Goal: Information Seeking & Learning: Learn about a topic

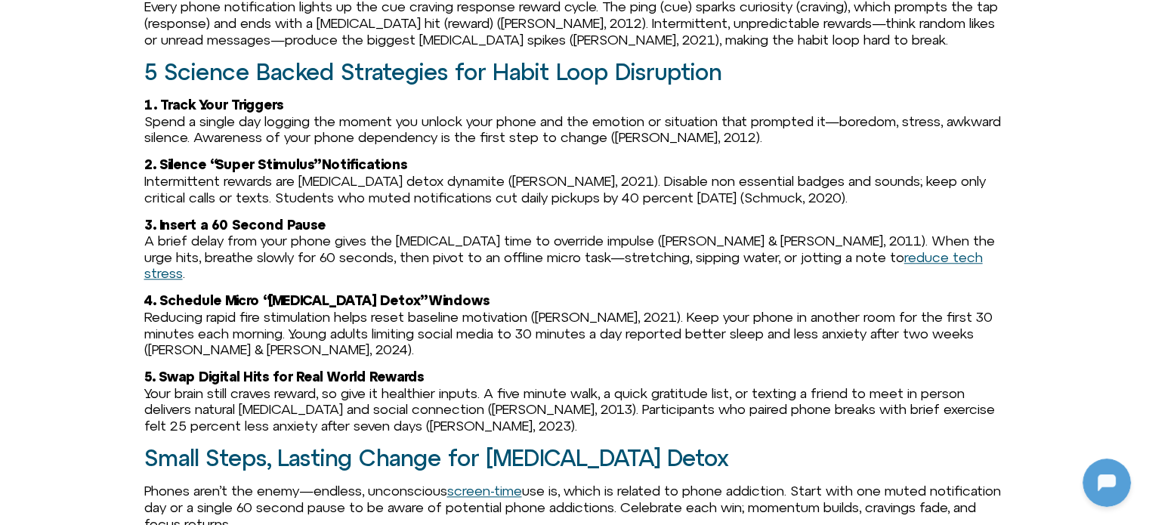
scroll to position [1436, 0]
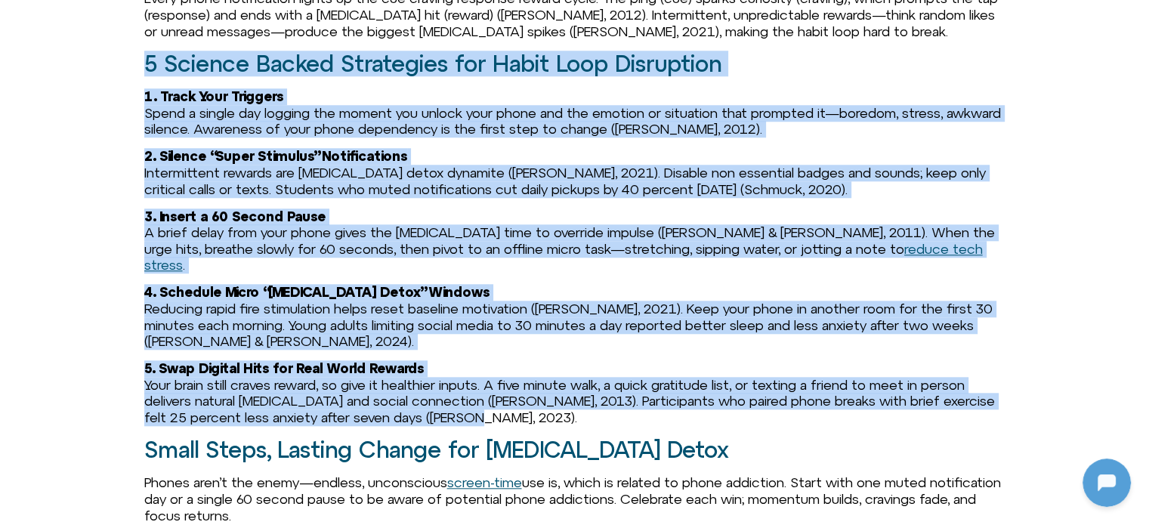
drag, startPoint x: 535, startPoint y: 398, endPoint x: 140, endPoint y: 66, distance: 515.6
click at [140, 66] on div "In This Article Why is Breaking Phone Dependency so Hard? 5 Science Backed Stra…" at bounding box center [574, 266] width 1149 height 1322
copy div "4 Loremip Dolors Ametconsec adi Elits Doei Temporinci 7. Utlab Etdo Magnaali En…"
click at [296, 191] on p "2. Silence “Super Stimulus” Notifications Intermittent rewards are [MEDICAL_DAT…" at bounding box center [574, 172] width 861 height 49
click at [541, 131] on p "1. Track Your Triggers Spend a single day logging the moment you unlock your ph…" at bounding box center [574, 112] width 861 height 49
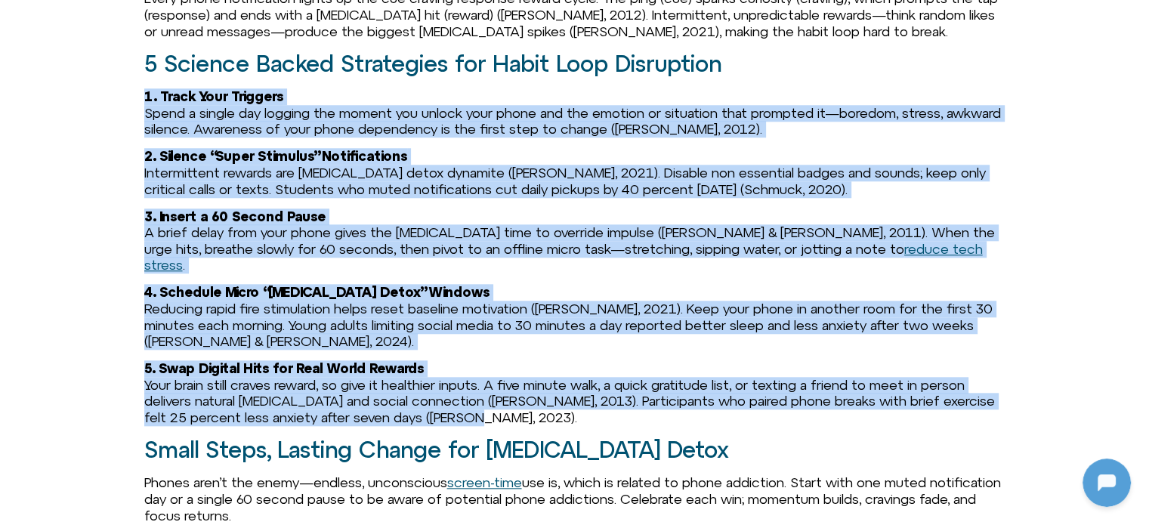
drag, startPoint x: 136, startPoint y: 94, endPoint x: 590, endPoint y: 407, distance: 551.1
click at [590, 407] on div "In This Article Why is Breaking Phone Dependency so Hard? 5 Science Backed Stra…" at bounding box center [574, 266] width 1149 height 1322
copy div "3. Lorem Ipsu Dolorsit Ametc a elitse doe tempori utl etdolo mag aliqua enim ad…"
click at [439, 220] on p "3. Insert a 60 Second Pause A brief delay from your phone gives the [MEDICAL_DA…" at bounding box center [574, 240] width 861 height 65
click at [598, 236] on p "3. Insert a 60 Second Pause A brief delay from your phone gives the [MEDICAL_DA…" at bounding box center [574, 240] width 861 height 65
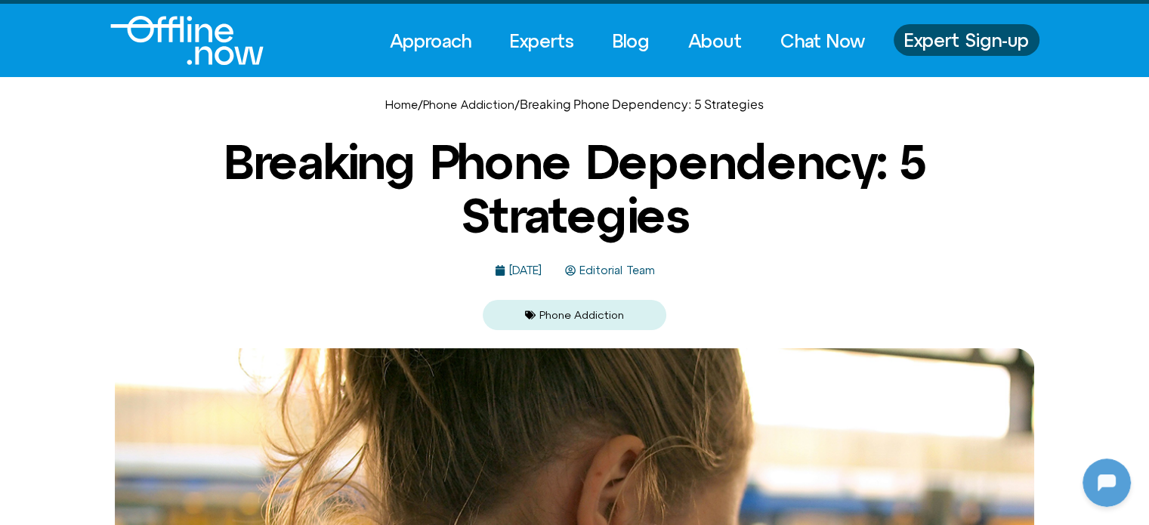
scroll to position [0, 0]
